Goal: Task Accomplishment & Management: Manage account settings

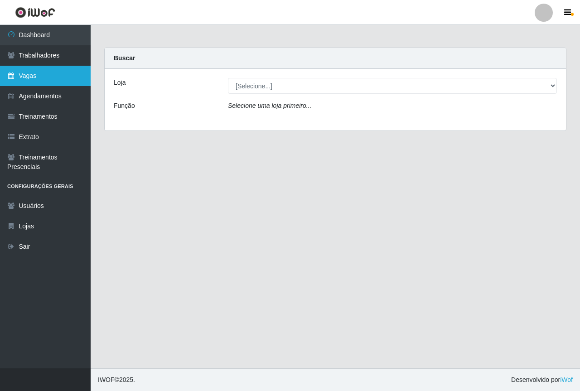
click at [34, 76] on link "Vagas" at bounding box center [45, 76] width 91 height 20
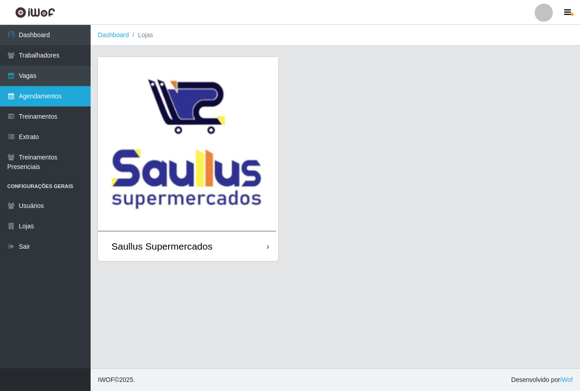
click at [39, 97] on link "Agendamentos" at bounding box center [45, 96] width 91 height 20
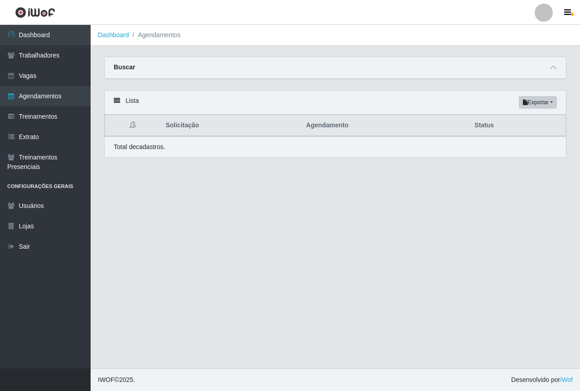
click at [560, 65] on div "Buscar" at bounding box center [335, 68] width 461 height 22
drag, startPoint x: 555, startPoint y: 65, endPoint x: 355, endPoint y: 113, distance: 206.3
click at [555, 65] on icon at bounding box center [553, 67] width 6 height 6
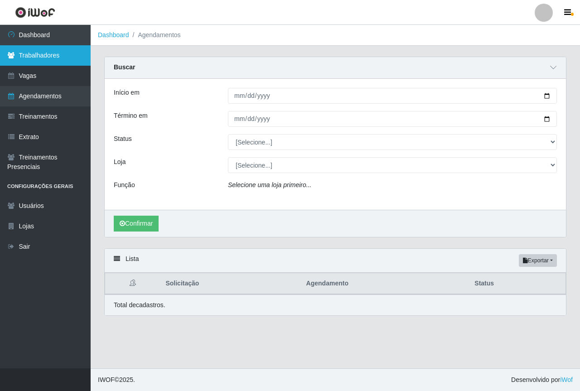
click at [25, 54] on link "Trabalhadores" at bounding box center [45, 55] width 91 height 20
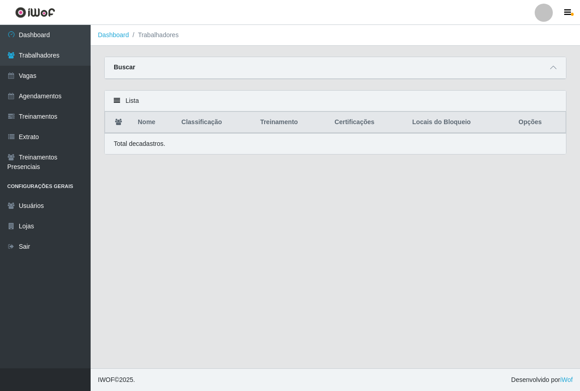
drag, startPoint x: 549, startPoint y: 66, endPoint x: 479, endPoint y: 78, distance: 70.9
click at [549, 66] on span at bounding box center [553, 68] width 11 height 10
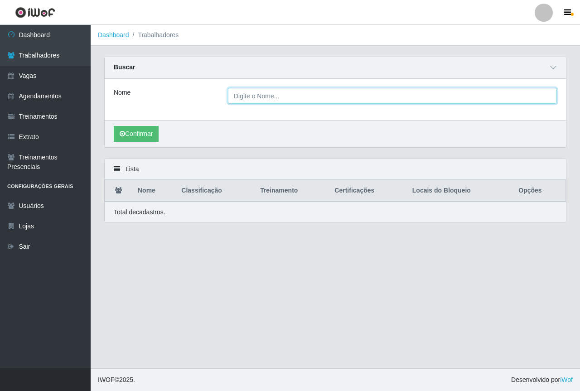
click at [270, 99] on input "Nome" at bounding box center [392, 96] width 329 height 16
type input "[PERSON_NAME]"
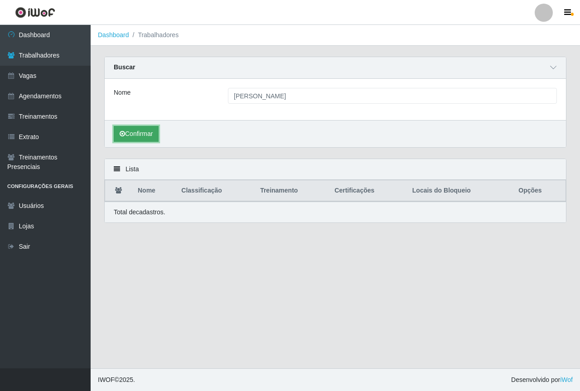
click at [148, 131] on button "Confirmar" at bounding box center [136, 134] width 45 height 16
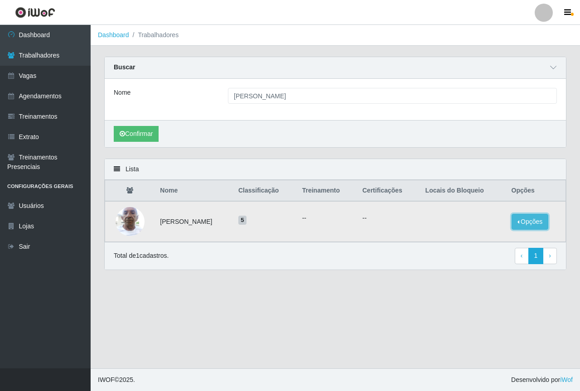
click at [532, 225] on button "Opções" at bounding box center [530, 222] width 37 height 16
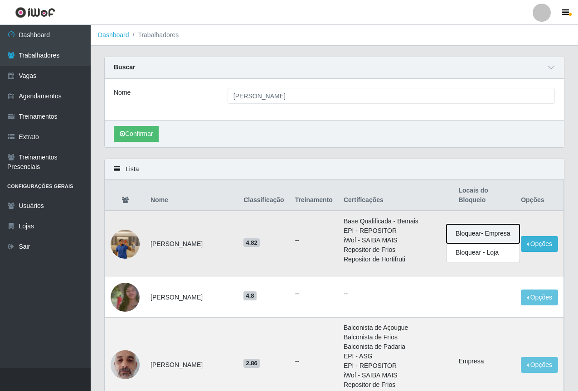
click at [472, 234] on button "Bloquear - Empresa" at bounding box center [482, 233] width 73 height 19
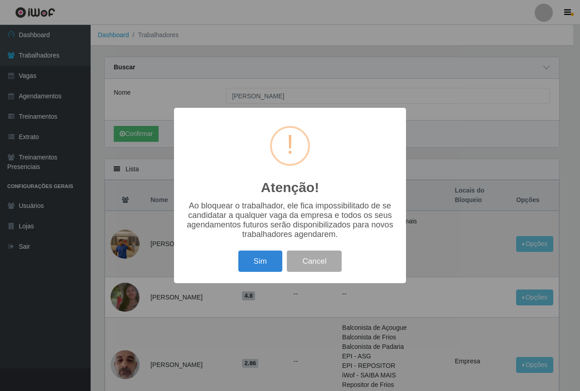
click at [495, 131] on div "Atenção! × Ao bloquear o trabalhador, ele fica impossibilitado de se candidatar…" at bounding box center [290, 195] width 580 height 391
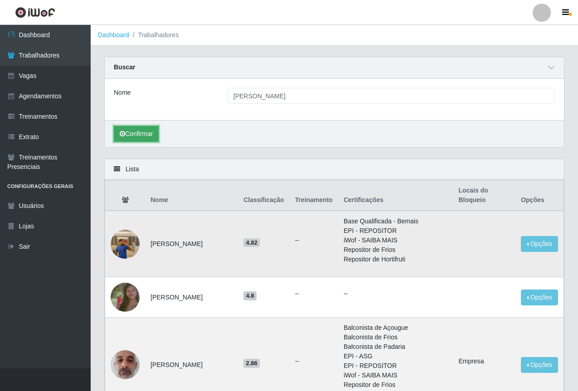
click at [137, 135] on button "Confirmar" at bounding box center [136, 134] width 45 height 16
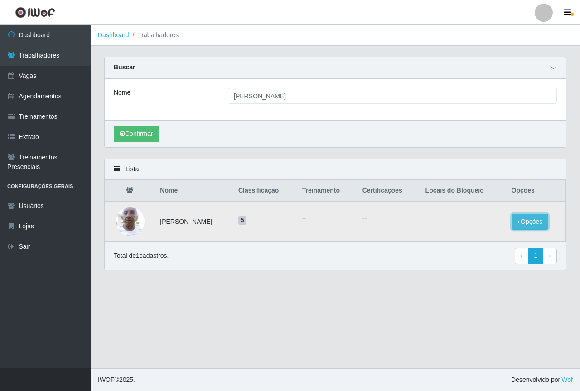
click at [532, 222] on button "Opções" at bounding box center [530, 222] width 37 height 16
click at [468, 211] on button "Bloquear - Empresa" at bounding box center [473, 211] width 73 height 19
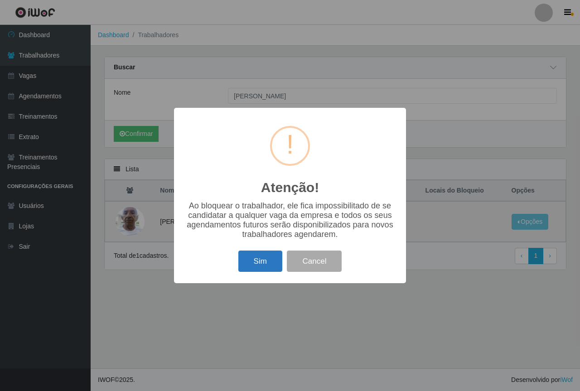
click at [262, 264] on button "Sim" at bounding box center [260, 261] width 44 height 21
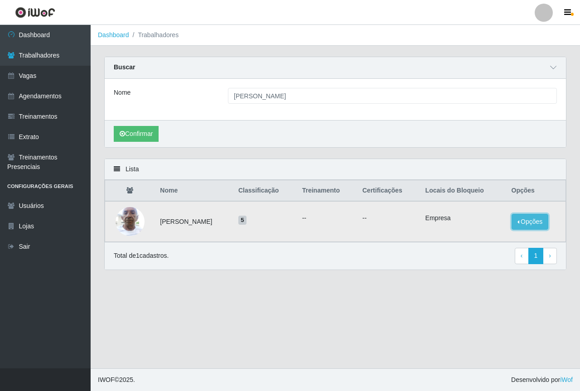
click at [525, 219] on button "Opções" at bounding box center [530, 222] width 37 height 16
click at [405, 311] on main "Dashboard Trabalhadores Carregando... Buscar Nome [PERSON_NAME] FILHO Confirmar…" at bounding box center [335, 196] width 489 height 343
click at [456, 218] on li "Empresa" at bounding box center [462, 218] width 75 height 10
click at [532, 222] on button "Opções" at bounding box center [530, 222] width 37 height 16
click at [433, 281] on main "Dashboard Trabalhadores Carregando... Buscar Nome [PERSON_NAME] FILHO Confirmar…" at bounding box center [335, 196] width 489 height 343
